Goal: Task Accomplishment & Management: Manage account settings

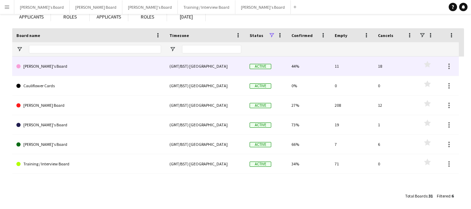
scroll to position [57, 0]
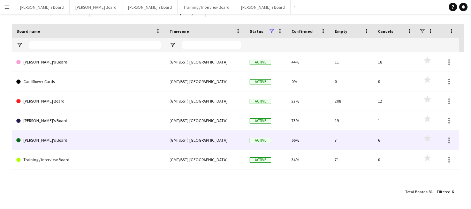
click at [50, 138] on link "[PERSON_NAME]'s Board" at bounding box center [88, 140] width 145 height 20
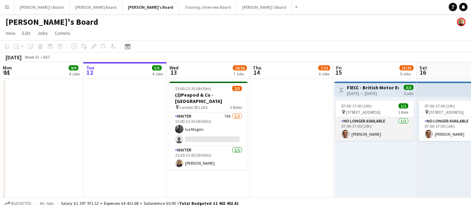
click at [379, 124] on app-card-role "No Longer Available [DATE] 07:00-17:00 (10h) [PERSON_NAME]" at bounding box center [375, 129] width 78 height 24
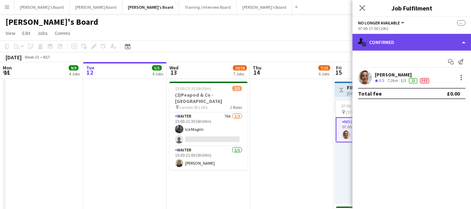
click at [410, 39] on div "single-neutral-actions-check-2 Confirmed" at bounding box center [411, 42] width 118 height 17
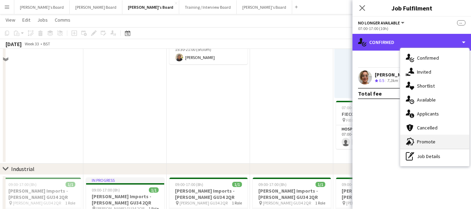
scroll to position [139, 0]
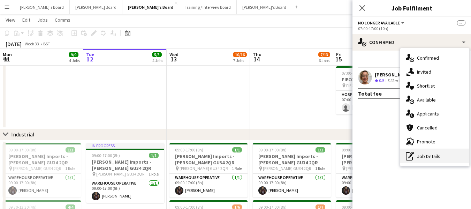
click at [442, 157] on div "pen-write Job Details" at bounding box center [434, 156] width 69 height 14
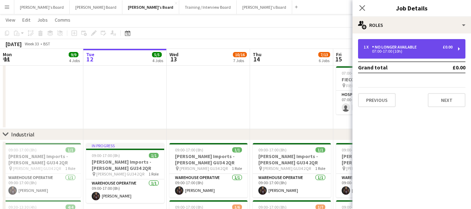
click at [416, 47] on div "No Longer Available" at bounding box center [395, 47] width 47 height 5
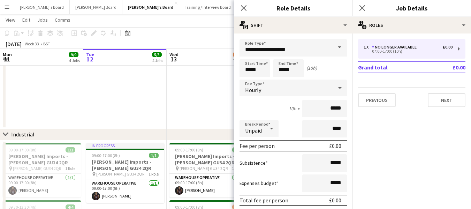
click at [197, 82] on app-date-cell "15:00-21:30 (6h30m) 2/3 (2)Peapod & Co - [GEOGRAPHIC_DATA] pin London SE1 2AS 2…" at bounding box center [208, 34] width 83 height 190
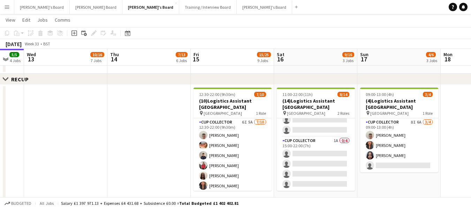
scroll to position [0, 227]
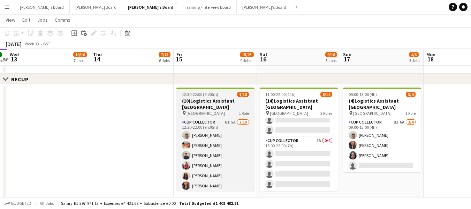
drag, startPoint x: 368, startPoint y: 97, endPoint x: 238, endPoint y: 103, distance: 130.5
click at [209, 107] on app-calendar-viewport "Sun 10 6/9 1 Job Mon 11 9/9 4 Jobs Tue 12 5/5 4 Jobs Wed 13 10/16 7 Jobs Thu 14…" at bounding box center [235, 210] width 471 height 1133
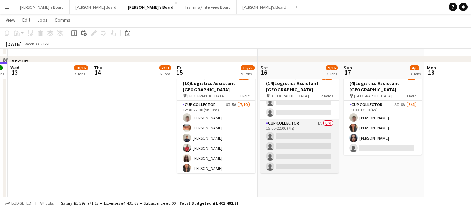
scroll to position [418, 0]
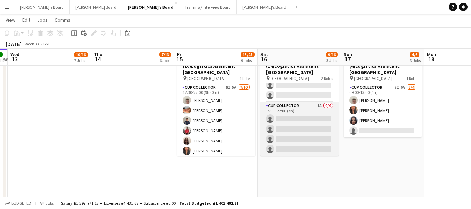
click at [285, 107] on app-card-role "CUP COLLECTOR 1A 0/4 15:00-22:00 (7h) single-neutral-actions single-neutral-act…" at bounding box center [299, 129] width 78 height 54
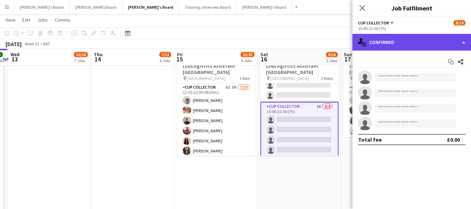
click at [422, 46] on div "single-neutral-actions-check-2 Confirmed" at bounding box center [411, 42] width 118 height 17
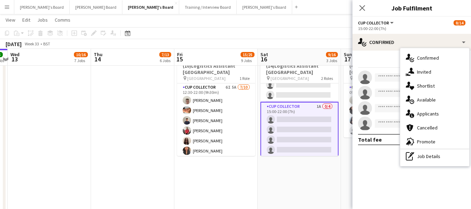
click at [429, 109] on div "single-neutral-actions-information Applicants" at bounding box center [434, 114] width 69 height 14
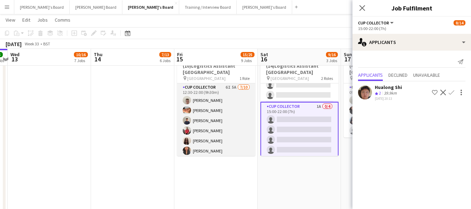
click at [197, 87] on app-card-role "CUP COLLECTOR 6I 5A [DATE] 12:30-22:00 (9h30m) [PERSON_NAME] [PERSON_NAME] [PER…" at bounding box center [216, 140] width 78 height 115
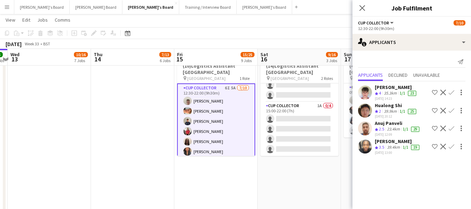
click at [400, 170] on mat-expansion-panel "users2 Applicants Send notification Applicants Declined Unavailable [PERSON_NAM…" at bounding box center [411, 130] width 118 height 158
click at [357, 6] on app-icon "Close pop-in" at bounding box center [362, 8] width 10 height 10
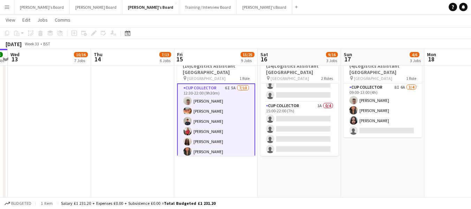
click at [289, 35] on app-toolbar "Copy Paste Paste Ctrl+V Paste with crew Ctrl+Shift+V Paste linked Job [GEOGRAPH…" at bounding box center [235, 33] width 471 height 12
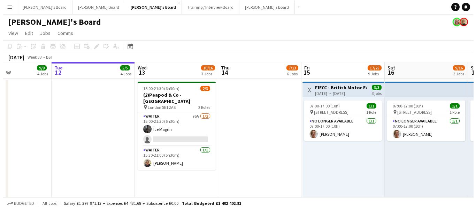
scroll to position [0, 251]
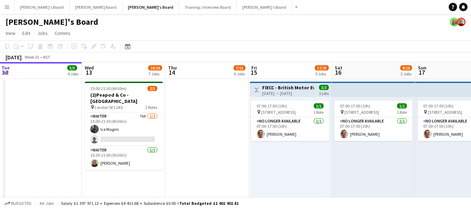
drag, startPoint x: 130, startPoint y: 105, endPoint x: 198, endPoint y: 117, distance: 68.8
click at [71, 9] on button "[PERSON_NAME] Board Close" at bounding box center [96, 7] width 53 height 14
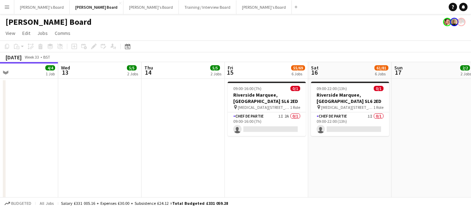
scroll to position [0, 231]
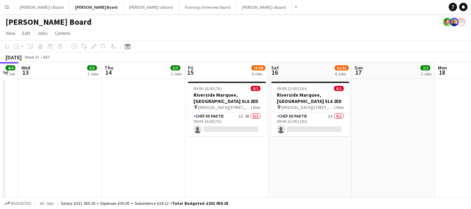
drag, startPoint x: 296, startPoint y: 69, endPoint x: 98, endPoint y: 56, distance: 198.7
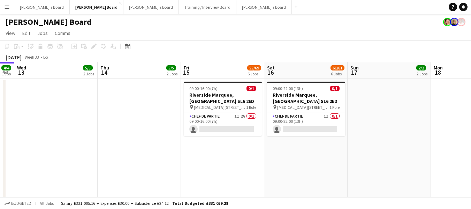
drag, startPoint x: 373, startPoint y: 70, endPoint x: 369, endPoint y: 71, distance: 4.3
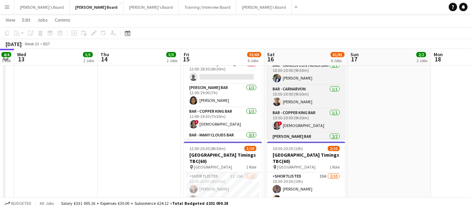
scroll to position [216, 0]
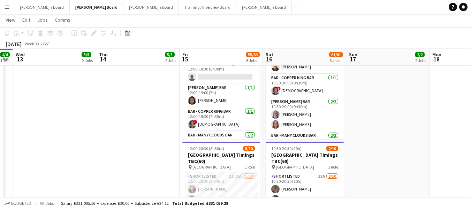
drag, startPoint x: 121, startPoint y: 55, endPoint x: 112, endPoint y: 52, distance: 9.5
click at [113, 52] on app-calendar-viewport "Sun 10 3/3 3 Jobs Mon 11 2/2 2 Jobs Tue 12 4/4 1 Job Wed 13 5/5 2 Jobs Thu 14 5…" at bounding box center [235, 5] width 471 height 863
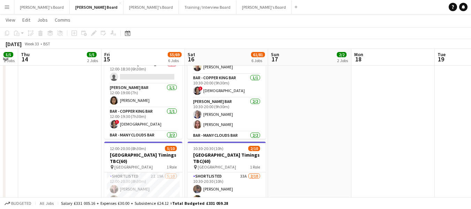
drag, startPoint x: 399, startPoint y: 57, endPoint x: 244, endPoint y: 63, distance: 155.2
click at [241, 63] on app-calendar-viewport "Mon 11 2/2 2 Jobs Tue 12 4/4 1 Job Wed 13 5/5 2 Jobs Thu 14 5/5 2 Jobs Fri 15 5…" at bounding box center [235, 5] width 471 height 863
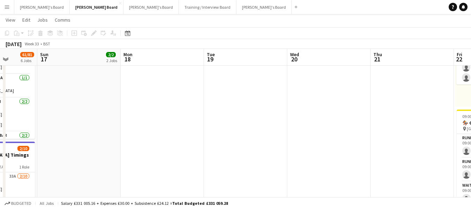
drag, startPoint x: 412, startPoint y: 59, endPoint x: 326, endPoint y: 62, distance: 86.2
click at [264, 62] on app-calendar-viewport "Thu 14 5/5 2 Jobs Fri 15 55/69 6 Jobs Sat 16 61/81 6 Jobs Sun 17 2/2 2 Jobs Mon…" at bounding box center [235, 71] width 471 height 994
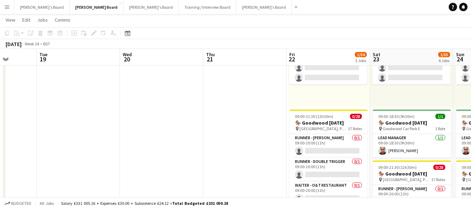
drag, startPoint x: 392, startPoint y: 56, endPoint x: 222, endPoint y: 59, distance: 170.4
click at [223, 59] on app-calendar-viewport "Fri 15 55/69 6 Jobs Sat 16 61/81 6 Jobs Sun 17 2/2 2 Jobs Mon 18 Tue 19 Wed 20 …" at bounding box center [235, 71] width 471 height 994
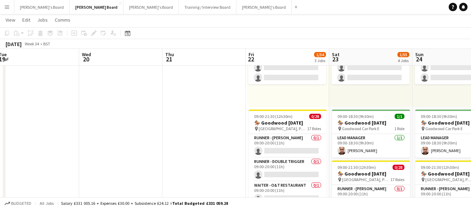
scroll to position [0, 254]
drag, startPoint x: 260, startPoint y: 60, endPoint x: 220, endPoint y: 58, distance: 40.1
click at [220, 58] on app-calendar-viewport "Sat 16 61/81 6 Jobs Sun 17 2/2 2 Jobs Mon 18 Tue 19 Wed 20 Thu 21 Fri 22 1/34 3…" at bounding box center [235, 71] width 471 height 994
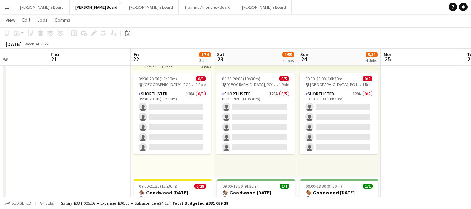
scroll to position [0, 287]
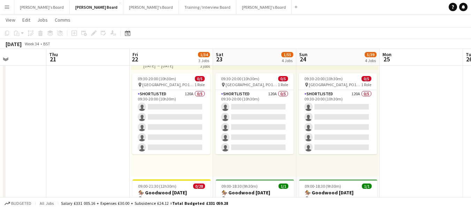
drag, startPoint x: 388, startPoint y: 61, endPoint x: 271, endPoint y: 60, distance: 116.7
click at [272, 55] on app-calendar-viewport "Sun 17 2/2 2 Jobs Mon 18 Tue 19 Wed 20 Thu 21 Fri 22 1/34 3 Jobs Sat 23 1/55 4 …" at bounding box center [235, 141] width 471 height 994
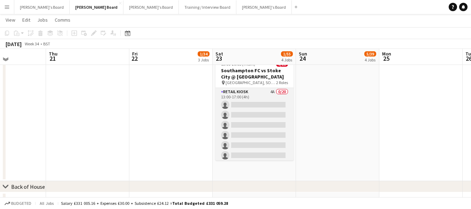
scroll to position [627, 0]
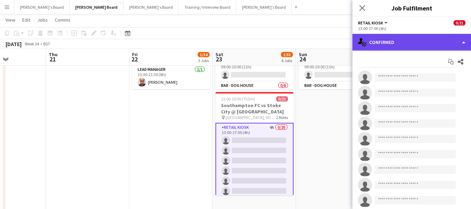
click at [404, 41] on div "single-neutral-actions-check-2 Confirmed" at bounding box center [411, 42] width 118 height 17
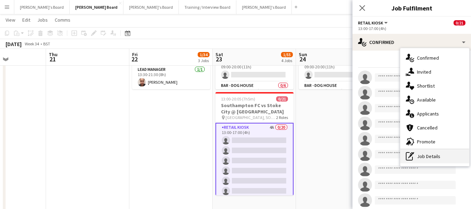
click at [433, 153] on div "pen-write Job Details" at bounding box center [434, 156] width 69 height 14
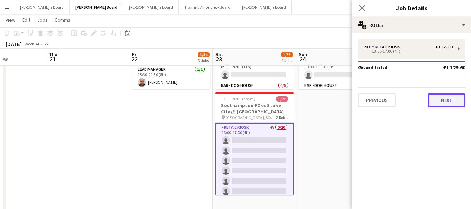
click at [443, 102] on button "Next" at bounding box center [447, 100] width 38 height 14
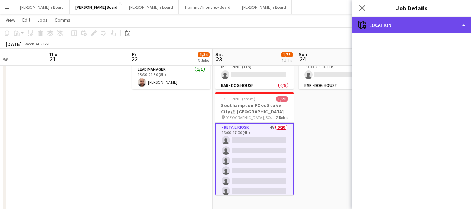
click at [401, 25] on div "maps-pin-1 Location" at bounding box center [411, 25] width 118 height 17
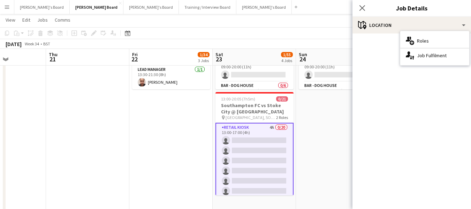
click at [389, 68] on mat-accordion "pencil3 General details 20 x Retail Kiosk £1 129.60 13:00-17:00 (4h) Grand tota…" at bounding box center [411, 120] width 118 height 175
click at [362, 7] on icon "Close pop-in" at bounding box center [362, 8] width 7 height 7
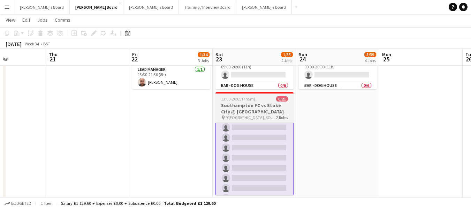
scroll to position [0, 0]
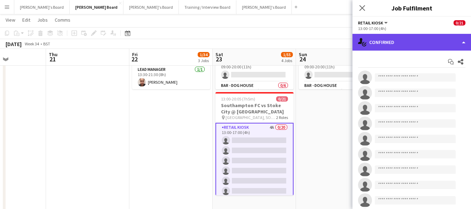
click at [387, 42] on div "single-neutral-actions-check-2 Confirmed" at bounding box center [411, 42] width 118 height 17
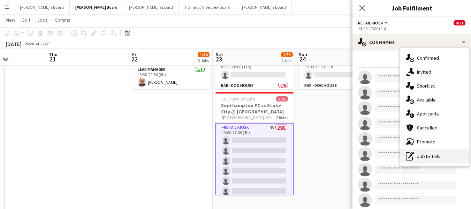
click at [423, 153] on div "pen-write Job Details" at bounding box center [434, 156] width 69 height 14
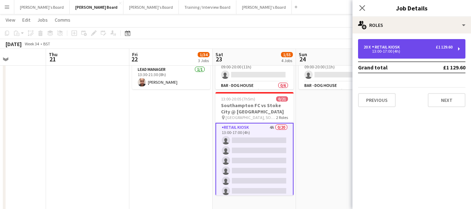
click at [390, 49] on div "Retail Kiosk" at bounding box center [387, 47] width 31 height 5
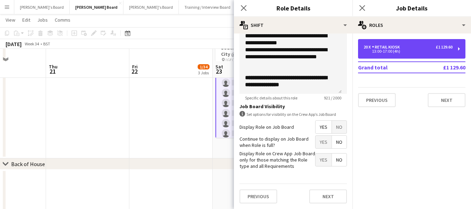
scroll to position [697, 0]
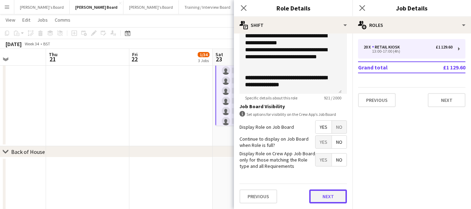
click at [326, 194] on button "Next" at bounding box center [328, 196] width 38 height 14
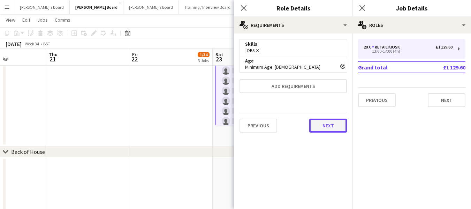
click at [327, 124] on button "Next" at bounding box center [328, 125] width 38 height 14
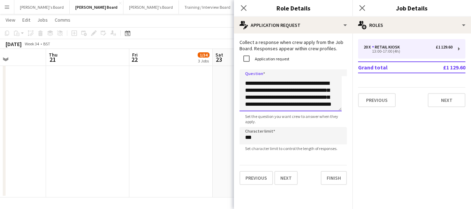
scroll to position [824, 0]
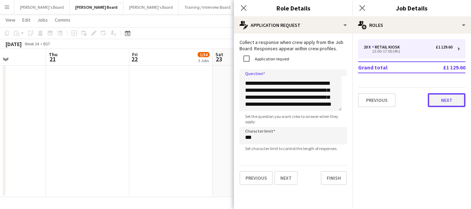
click at [445, 99] on button "Next" at bounding box center [447, 100] width 38 height 14
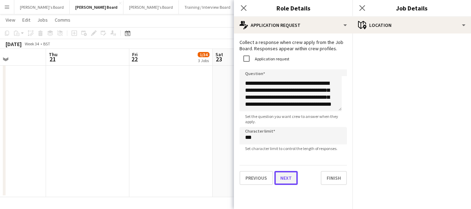
scroll to position [0, 0]
click at [287, 177] on button "Next" at bounding box center [285, 178] width 23 height 14
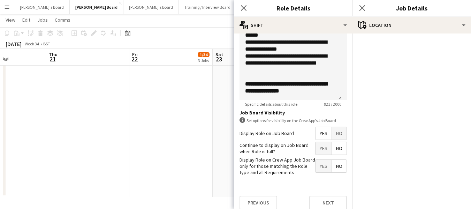
scroll to position [263, 0]
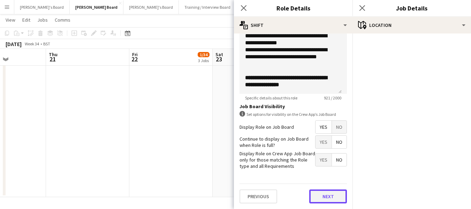
click at [331, 190] on button "Next" at bounding box center [328, 196] width 38 height 14
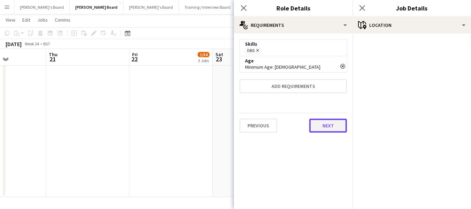
click at [339, 123] on button "Next" at bounding box center [328, 125] width 38 height 14
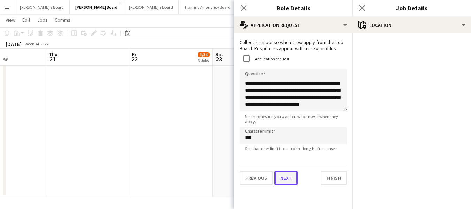
click at [289, 178] on button "Next" at bounding box center [285, 178] width 23 height 14
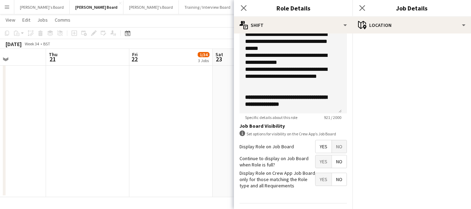
scroll to position [263, 0]
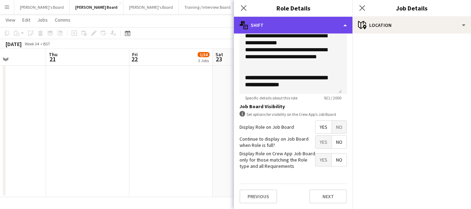
click at [313, 20] on div "multiple-actions-text Shift" at bounding box center [293, 25] width 118 height 17
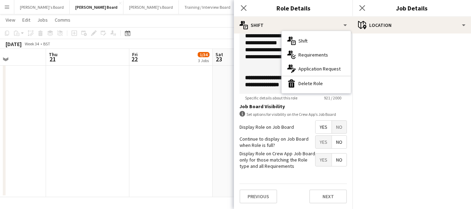
click at [375, 56] on mat-accordion "pencil3 General details 20 x Retail Kiosk £1 129.60 13:00-17:00 (4h) Grand tota…" at bounding box center [411, 120] width 118 height 175
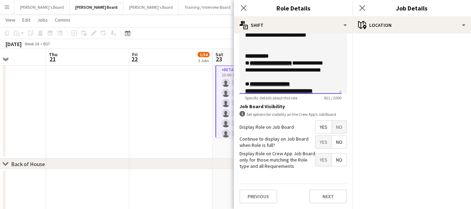
scroll to position [98, 0]
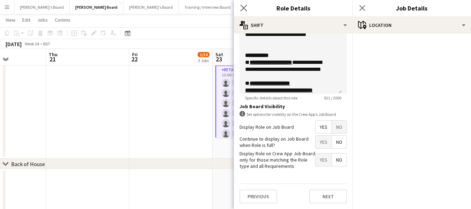
click at [247, 8] on app-icon "Close pop-in" at bounding box center [244, 8] width 10 height 10
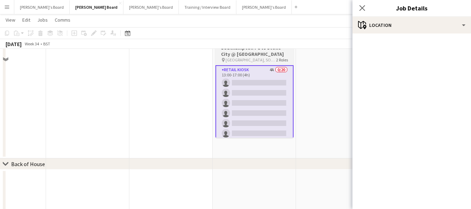
scroll to position [615, 0]
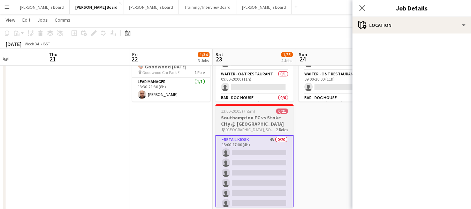
click at [252, 113] on app-job-card "13:00-20:05 (7h5m) 0/21 Southampton FC vs Stoke City @ [GEOGRAPHIC_DATA] pin [G…" at bounding box center [254, 155] width 78 height 103
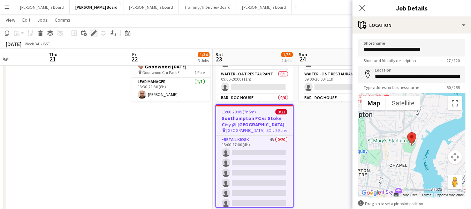
click at [97, 33] on div "Edit" at bounding box center [94, 33] width 8 height 8
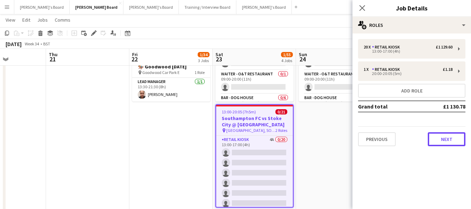
click at [442, 138] on button "Next" at bounding box center [447, 139] width 38 height 14
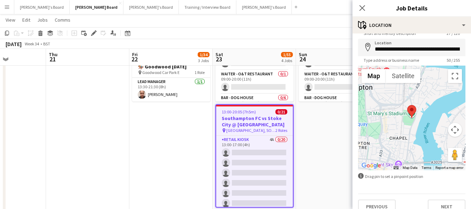
scroll to position [37, 0]
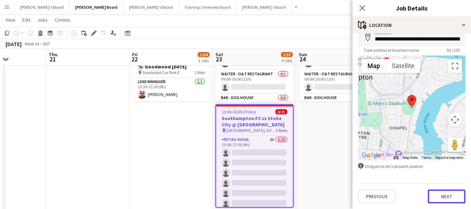
click at [435, 196] on button "Next" at bounding box center [447, 196] width 38 height 14
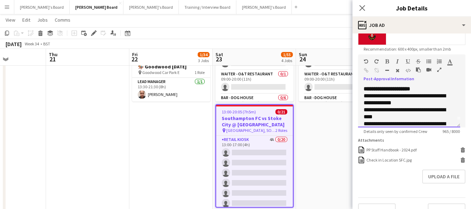
scroll to position [0, 0]
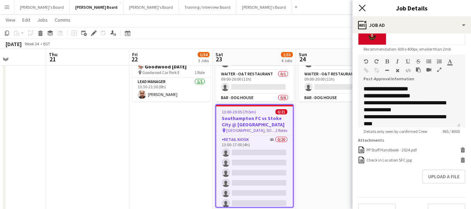
click at [362, 6] on icon "Close pop-in" at bounding box center [362, 8] width 7 height 7
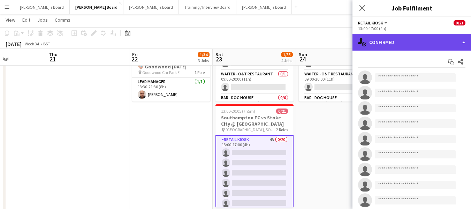
click at [453, 40] on div "single-neutral-actions-check-2 Confirmed" at bounding box center [411, 42] width 118 height 17
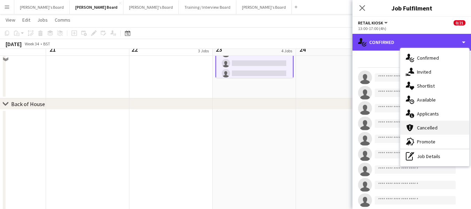
scroll to position [754, 0]
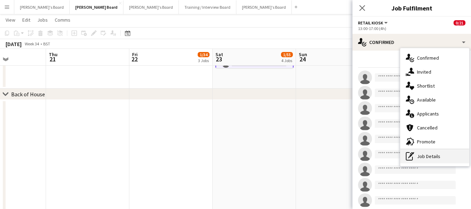
click at [434, 158] on div "pen-write Job Details" at bounding box center [434, 156] width 69 height 14
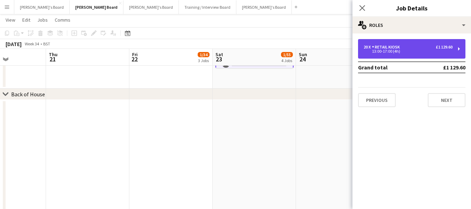
click at [409, 45] on div "20 x Retail Kiosk £1 129.60" at bounding box center [407, 47] width 89 height 5
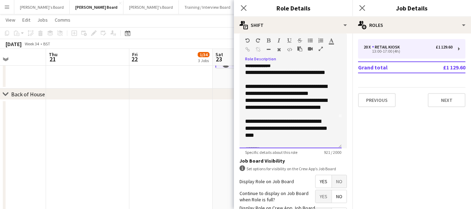
scroll to position [70, 0]
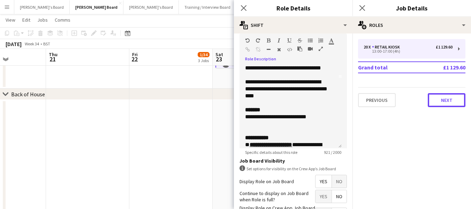
click at [444, 98] on button "Next" at bounding box center [447, 100] width 38 height 14
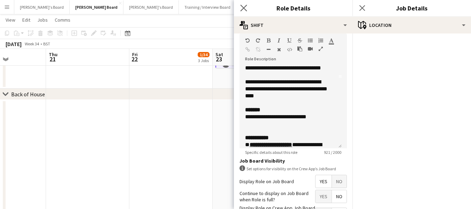
click at [245, 5] on icon "Close pop-in" at bounding box center [243, 8] width 7 height 7
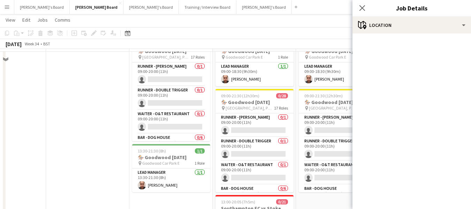
scroll to position [511, 0]
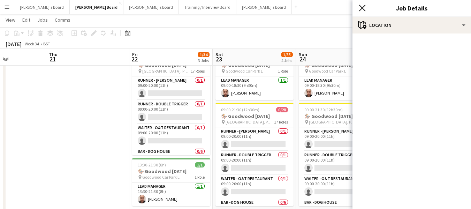
click at [360, 6] on icon at bounding box center [362, 8] width 7 height 7
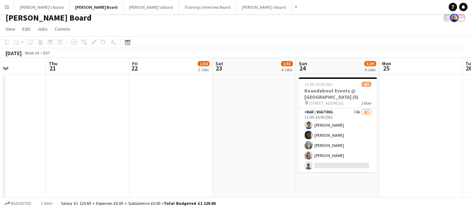
scroll to position [0, 0]
